Goal: Task Accomplishment & Management: Manage account settings

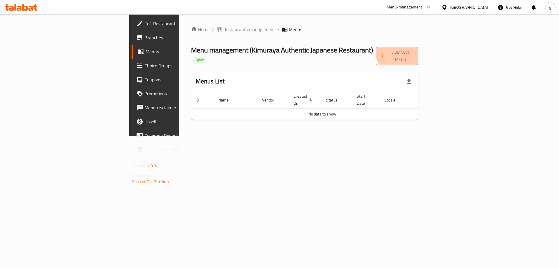
click at [414, 49] on span "Add New Menu" at bounding box center [397, 56] width 33 height 15
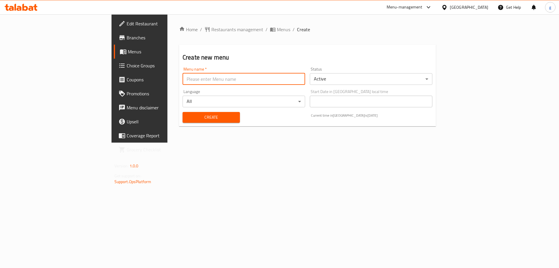
click at [206, 82] on input "text" at bounding box center [244, 79] width 123 height 12
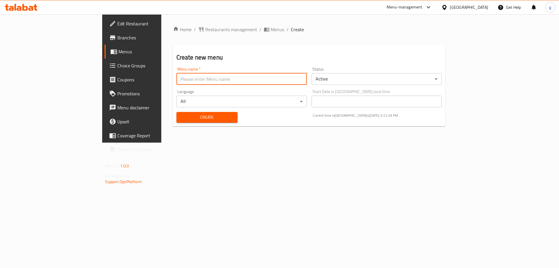
click at [240, 82] on input "text" at bounding box center [242, 79] width 131 height 12
type input "[DATE]"
click at [181, 116] on span "Create" at bounding box center [207, 117] width 52 height 7
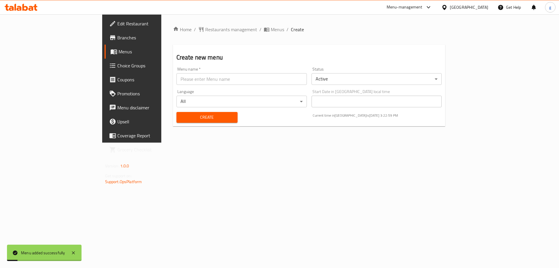
click at [119, 54] on span "Menus" at bounding box center [155, 51] width 73 height 7
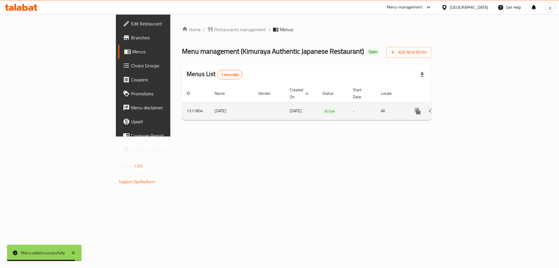
click at [376, 109] on td "-" at bounding box center [362, 111] width 28 height 18
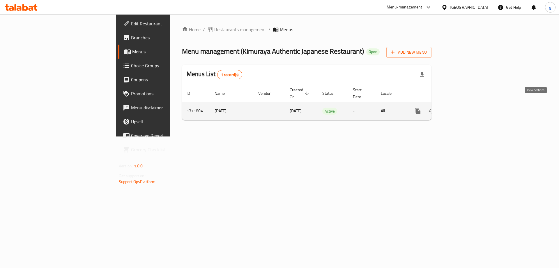
click at [463, 107] on icon "enhanced table" at bounding box center [459, 110] width 7 height 7
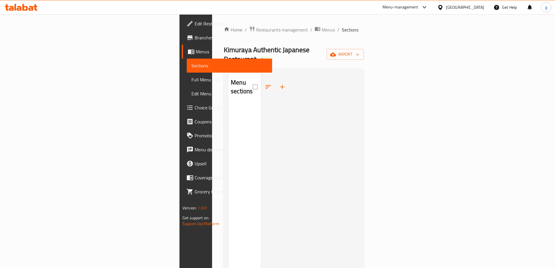
click at [196, 49] on span "Menus" at bounding box center [232, 51] width 72 height 7
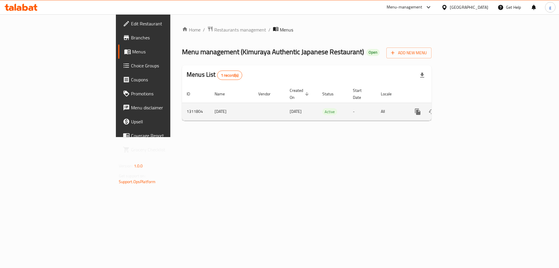
click at [463, 108] on icon "enhanced table" at bounding box center [459, 111] width 7 height 7
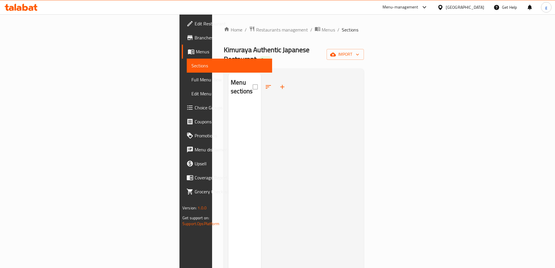
click at [196, 53] on span "Menus" at bounding box center [232, 51] width 72 height 7
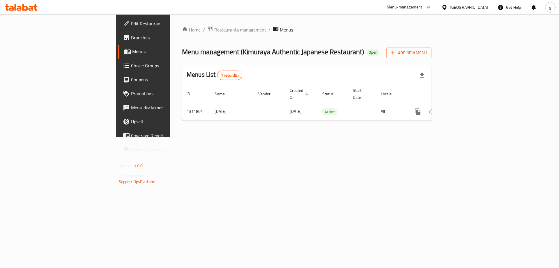
click at [131, 39] on span "Branches" at bounding box center [168, 37] width 74 height 7
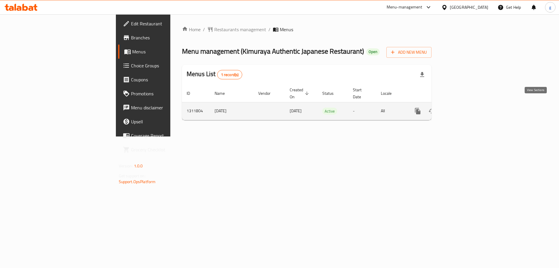
click at [463, 107] on icon "enhanced table" at bounding box center [459, 110] width 7 height 7
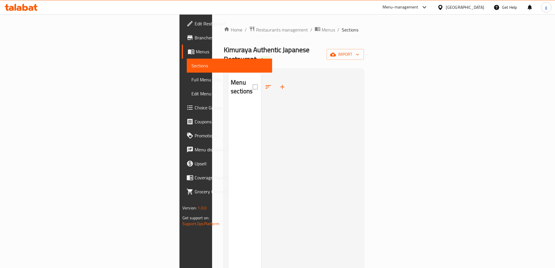
click at [191, 82] on span "Full Menu View" at bounding box center [229, 79] width 76 height 7
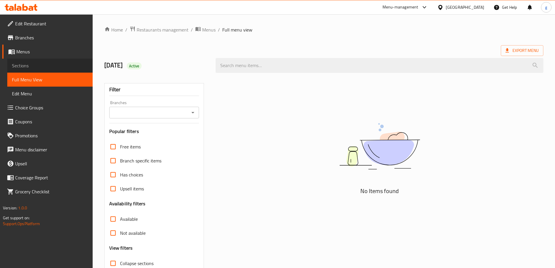
click at [42, 69] on link "Sections" at bounding box center [49, 66] width 85 height 14
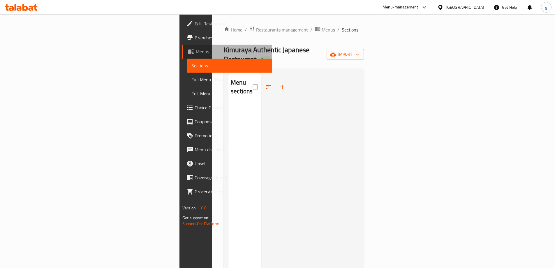
click at [196, 51] on span "Menus" at bounding box center [232, 51] width 72 height 7
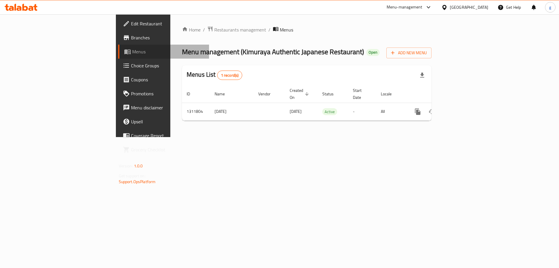
click at [132, 54] on span "Menus" at bounding box center [168, 51] width 73 height 7
click at [131, 37] on span "Branches" at bounding box center [168, 37] width 74 height 7
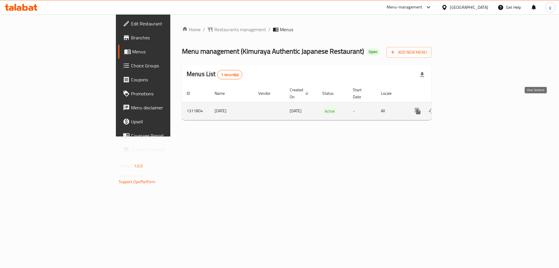
click at [463, 108] on icon "enhanced table" at bounding box center [459, 110] width 5 height 5
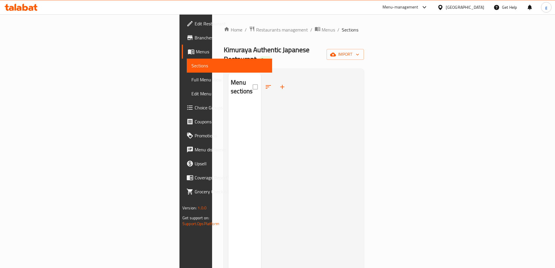
click at [249, 54] on div "Kimuraya Authentic Japanese Restaurant Open import" at bounding box center [294, 54] width 140 height 19
click at [255, 47] on div "Kimuraya Authentic Japanese Restaurant Open import" at bounding box center [294, 54] width 140 height 19
click at [259, 57] on span "Open" at bounding box center [265, 59] width 13 height 5
click at [195, 40] on span "Branches" at bounding box center [231, 37] width 73 height 7
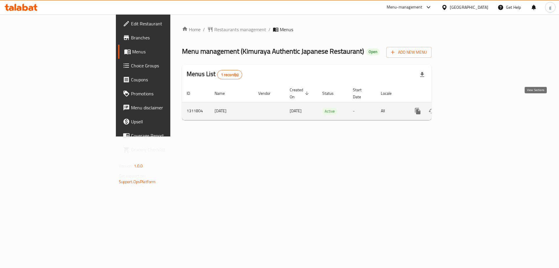
click at [467, 104] on link "enhanced table" at bounding box center [460, 111] width 14 height 14
